Goal: Task Accomplishment & Management: Complete application form

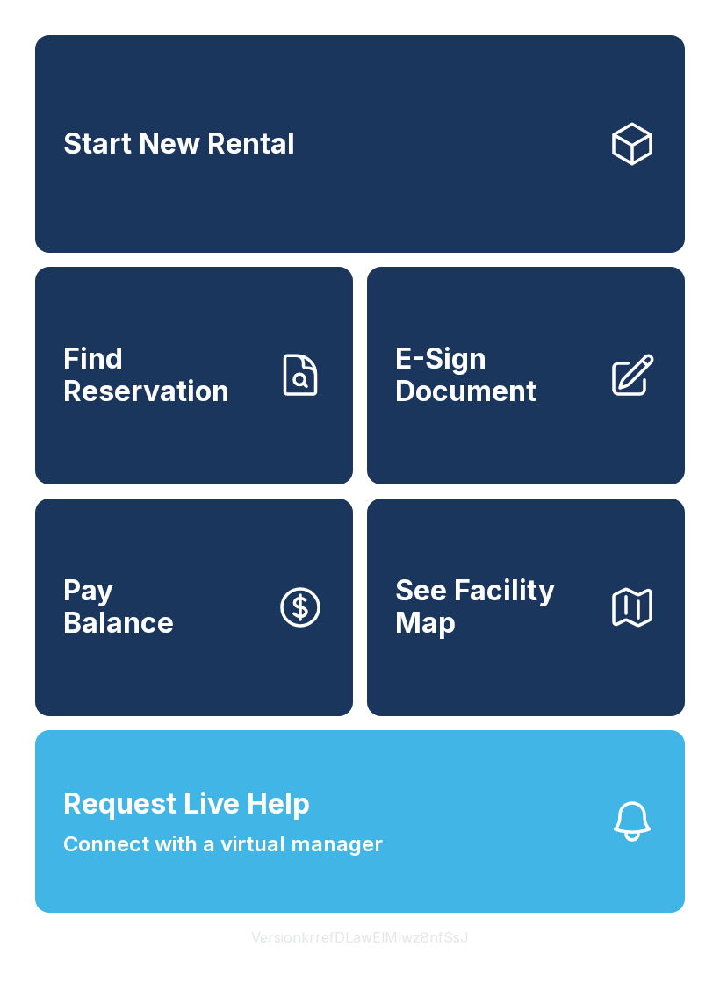
scroll to position [21, 0]
click at [469, 101] on link "Start New Rental" at bounding box center [359, 144] width 649 height 218
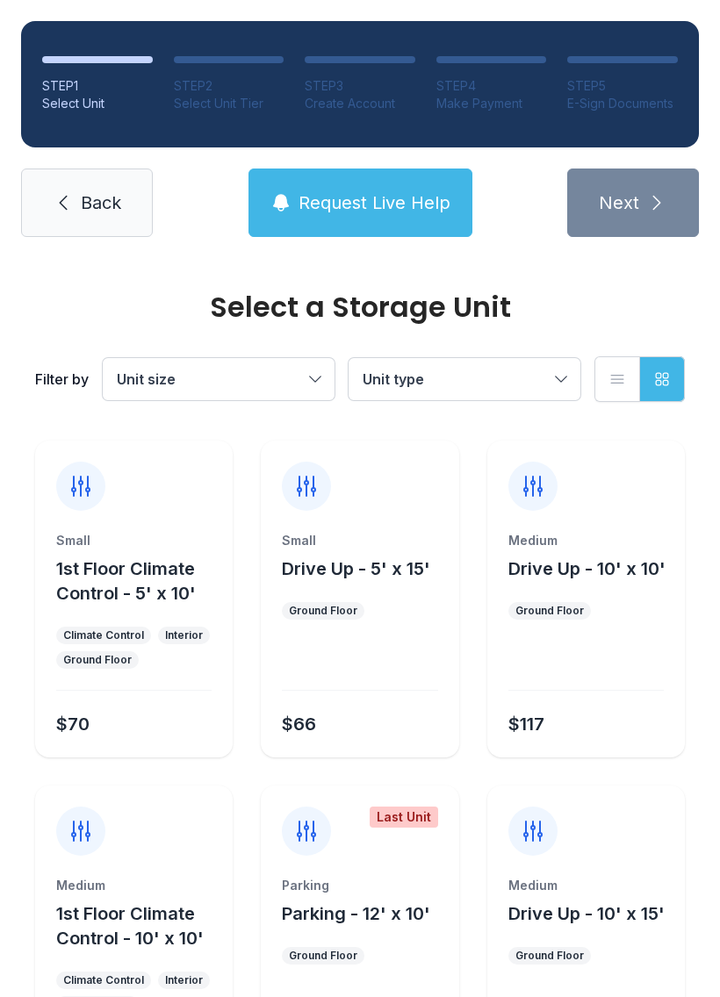
click at [104, 213] on span "Back" at bounding box center [101, 202] width 40 height 25
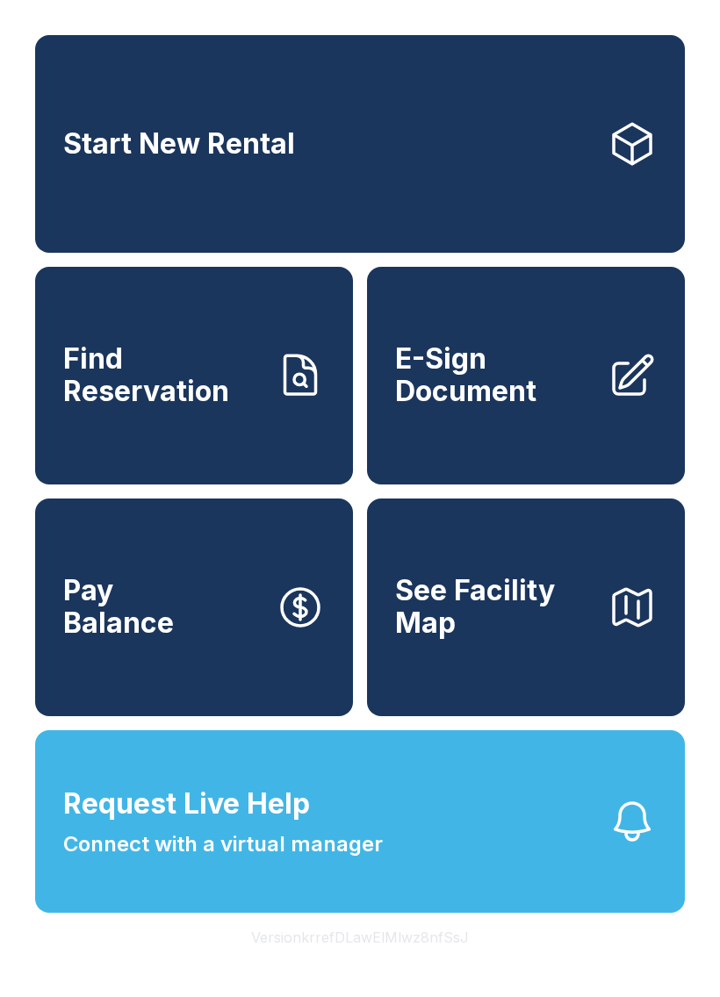
click at [473, 431] on link "E-Sign Document" at bounding box center [526, 376] width 318 height 218
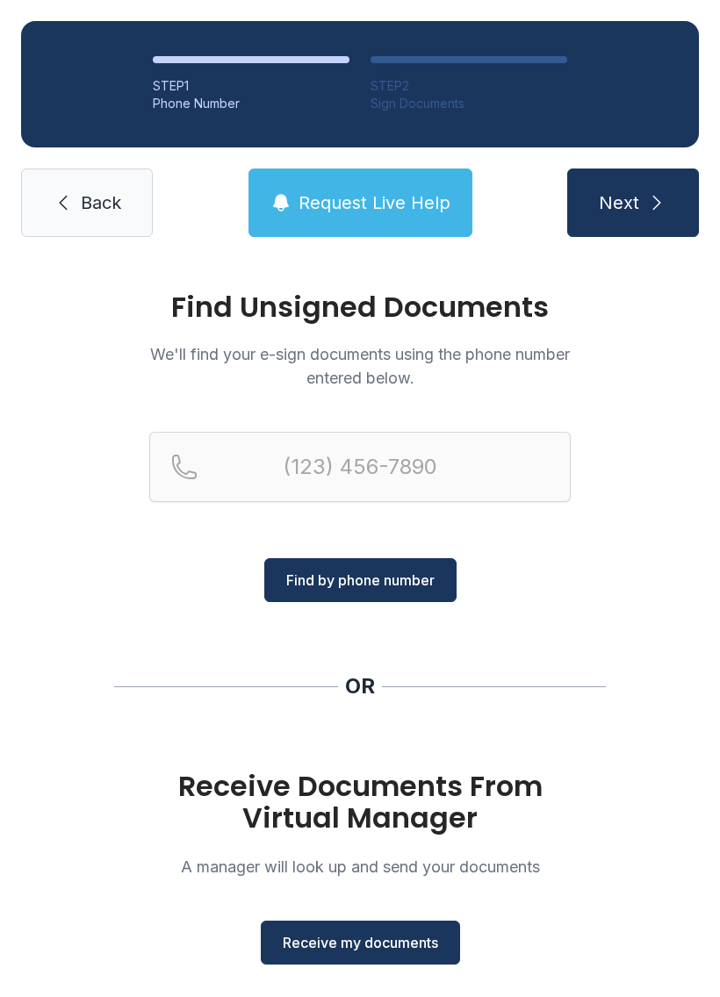
click at [392, 951] on span "Receive my documents" at bounding box center [360, 942] width 155 height 21
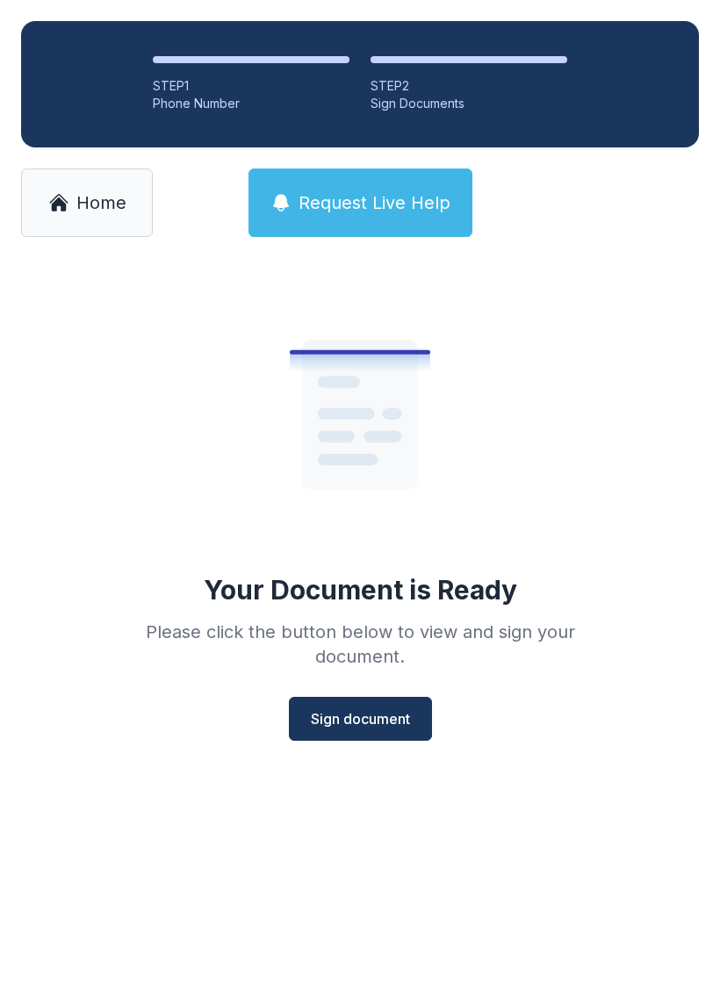
click at [378, 764] on div "Your Document is Ready Please click the button below to view and sign your docu…" at bounding box center [360, 534] width 720 height 553
click at [412, 729] on button "Sign document" at bounding box center [360, 719] width 143 height 44
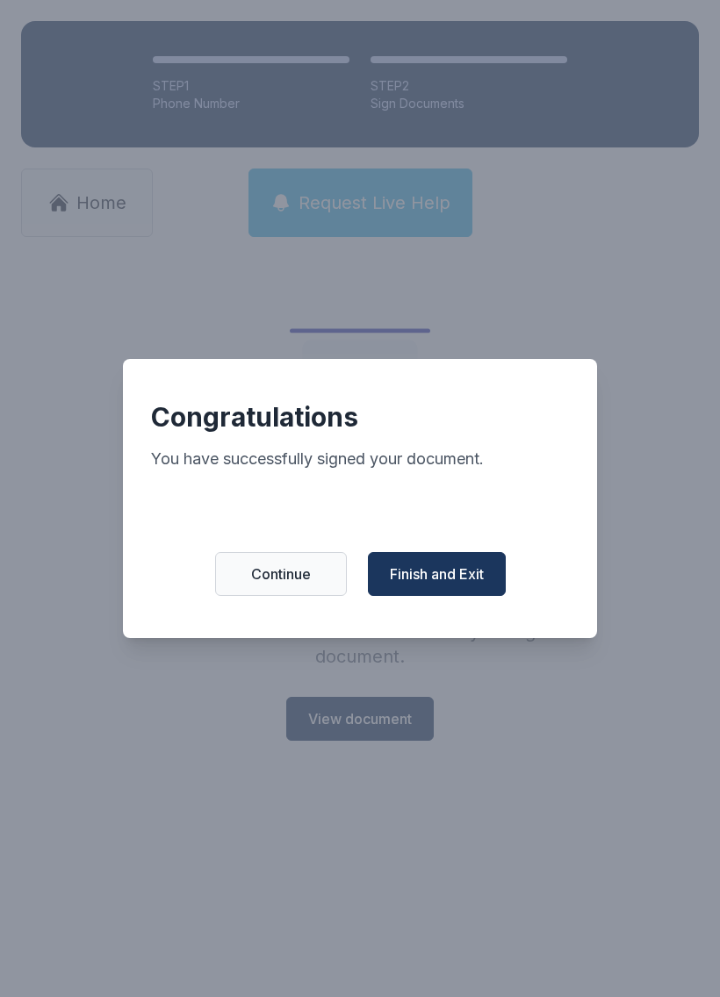
click at [470, 563] on button "Finish and Exit" at bounding box center [437, 574] width 138 height 44
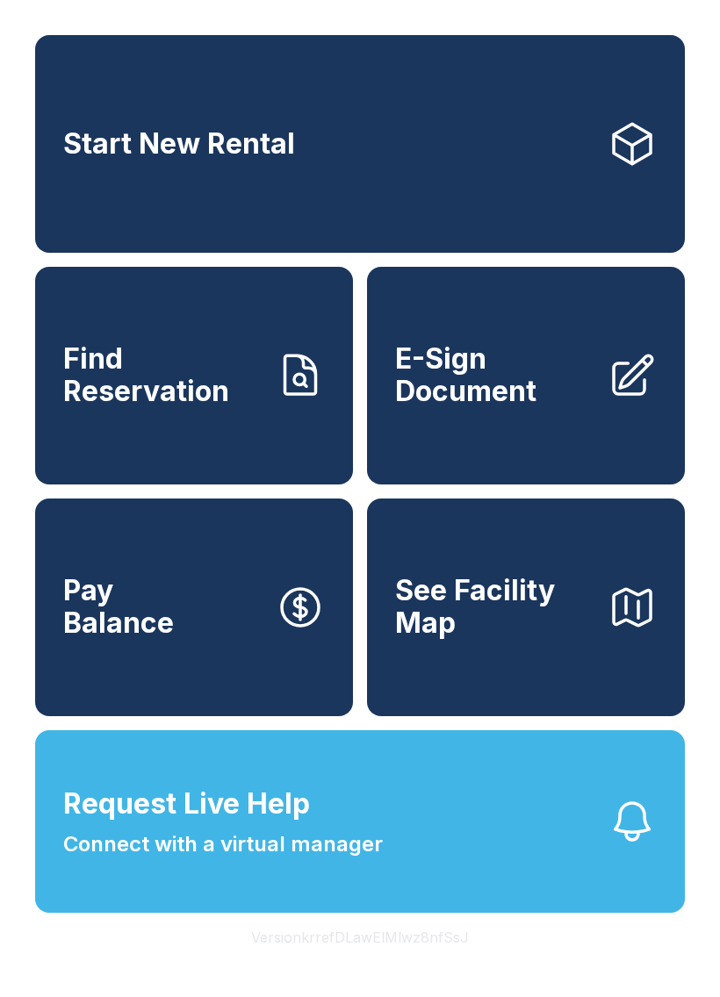
click at [156, 133] on span "Start New Rental" at bounding box center [179, 144] width 232 height 32
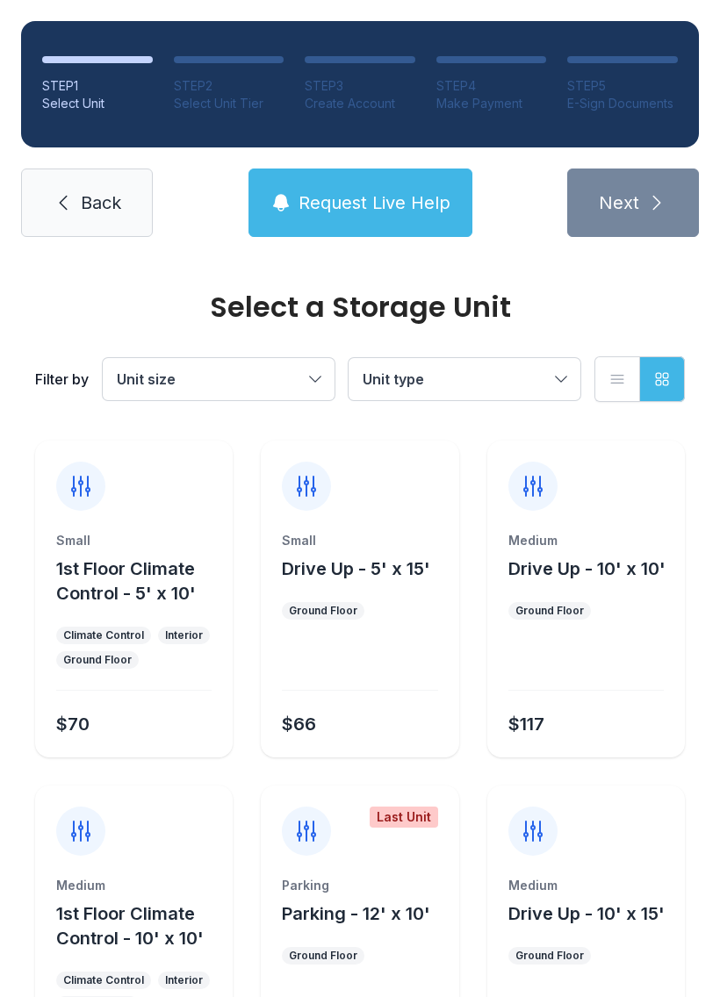
click at [81, 190] on span "Back" at bounding box center [101, 202] width 40 height 25
